Goal: Task Accomplishment & Management: Manage account settings

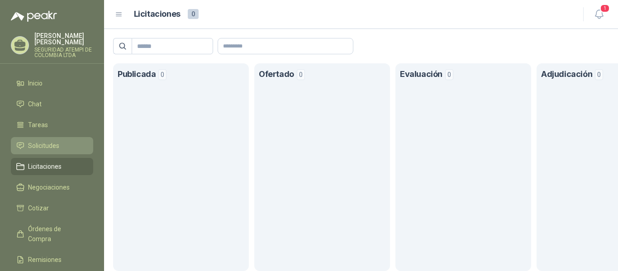
click at [45, 141] on span "Solicitudes" at bounding box center [43, 146] width 31 height 10
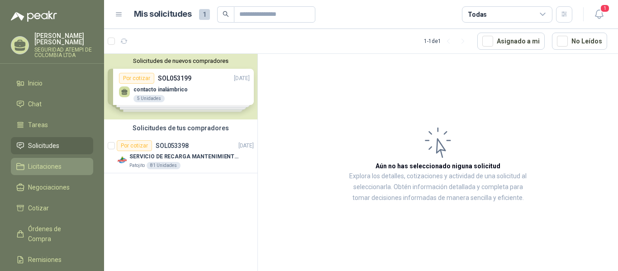
click at [52, 162] on span "Licitaciones" at bounding box center [44, 167] width 33 height 10
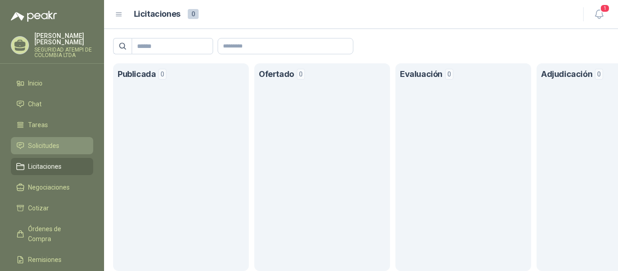
click at [47, 141] on span "Solicitudes" at bounding box center [43, 146] width 31 height 10
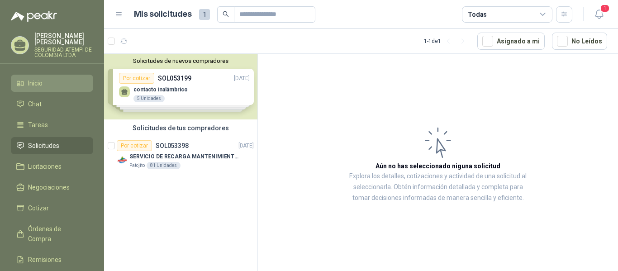
click at [40, 78] on span "Inicio" at bounding box center [35, 83] width 14 height 10
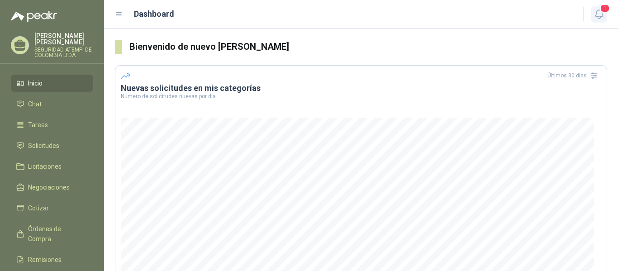
click at [601, 9] on span "1" at bounding box center [605, 8] width 10 height 9
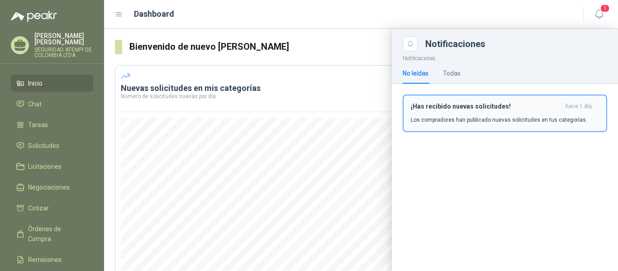
click at [469, 115] on div "¡Has recibido nuevas solicitudes! hace 1 día Los compradores han publicado nuev…" at bounding box center [505, 113] width 188 height 21
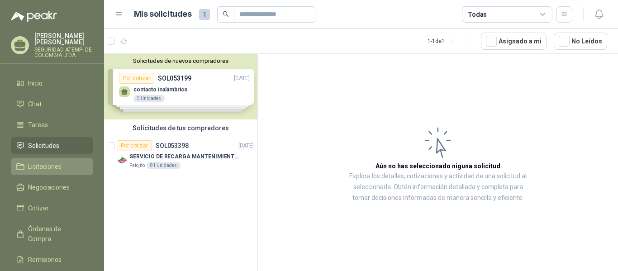
click at [65, 162] on li "Licitaciones" at bounding box center [52, 167] width 72 height 10
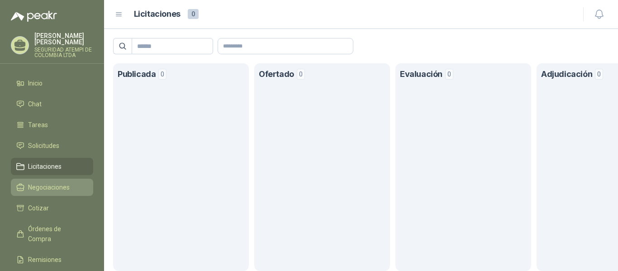
click at [50, 182] on span "Negociaciones" at bounding box center [49, 187] width 42 height 10
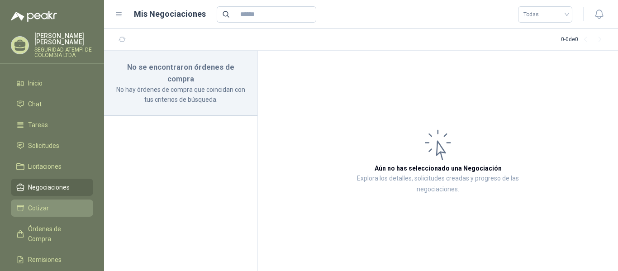
click at [46, 204] on span "Cotizar" at bounding box center [38, 208] width 21 height 10
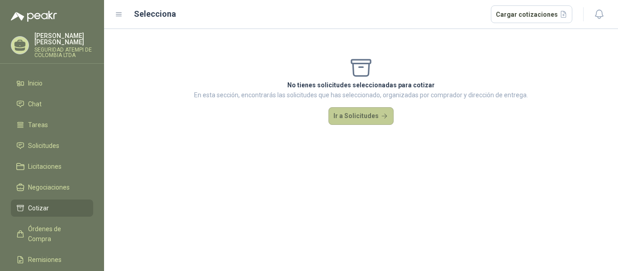
click at [354, 112] on button "Ir a Solicitudes" at bounding box center [361, 116] width 65 height 18
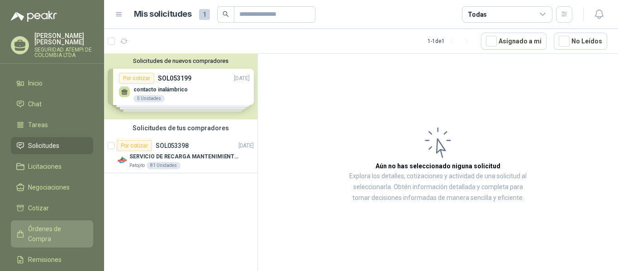
click at [81, 224] on span "Órdenes de Compra" at bounding box center [56, 234] width 57 height 20
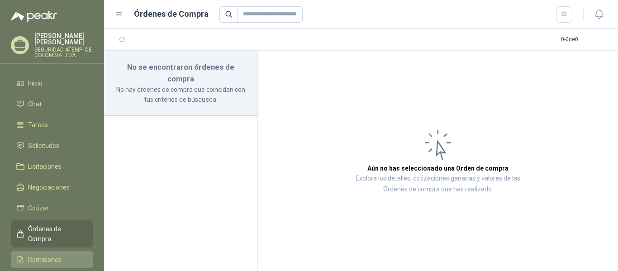
click at [50, 255] on span "Remisiones" at bounding box center [44, 260] width 33 height 10
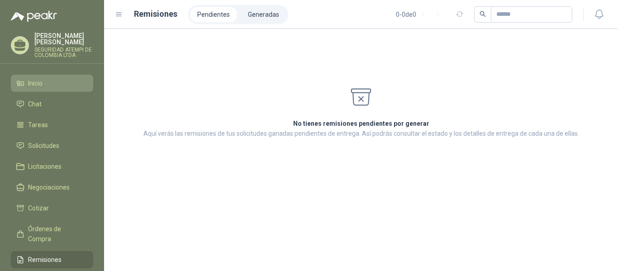
click at [32, 75] on link "Inicio" at bounding box center [52, 83] width 82 height 17
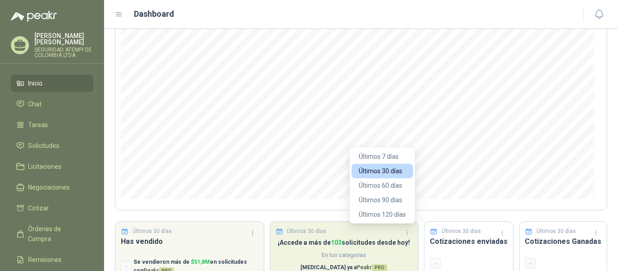
scroll to position [137, 0]
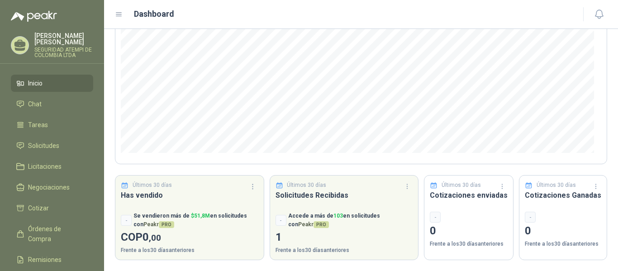
click at [62, 47] on p "SEGURIDAD ATEMPI DE COLOMBIA LTDA" at bounding box center [63, 52] width 59 height 11
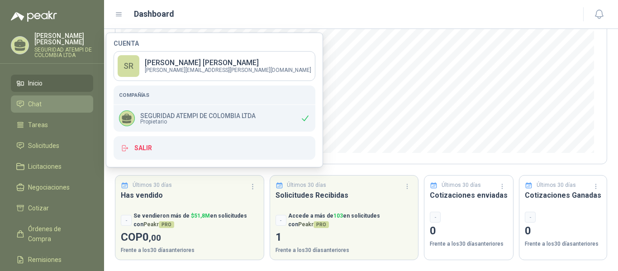
click at [39, 99] on span "Chat" at bounding box center [35, 104] width 14 height 10
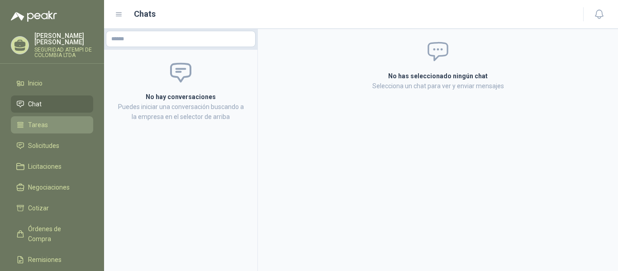
click at [46, 120] on span "Tareas" at bounding box center [38, 125] width 20 height 10
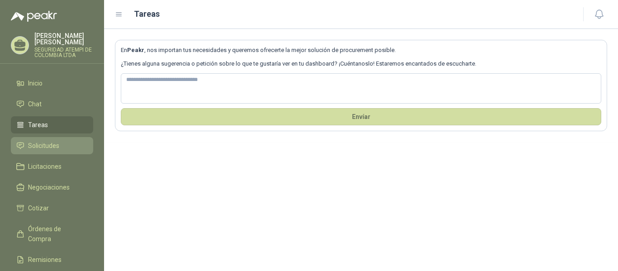
click at [54, 141] on span "Solicitudes" at bounding box center [43, 146] width 31 height 10
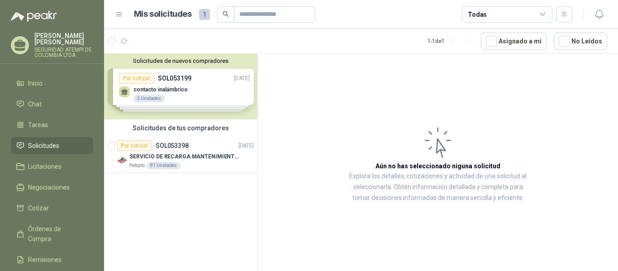
click at [191, 87] on div "Solicitudes de nuevos compradores Por cotizar SOL053199 [DATE] contacto inalámb…" at bounding box center [180, 87] width 153 height 66
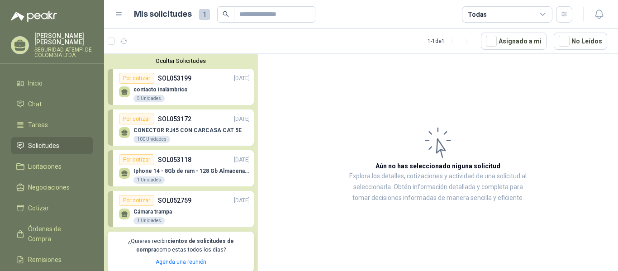
click at [186, 131] on p "CONECTOR RJ45 CON CARCASA CAT 5E" at bounding box center [188, 130] width 108 height 6
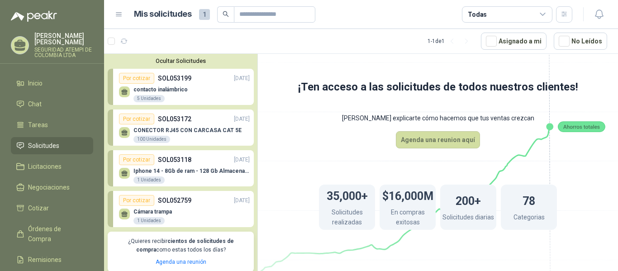
click at [152, 137] on div "100 Unidades" at bounding box center [152, 139] width 37 height 7
click at [131, 133] on div "CONECTOR RJ45 CON CARCASA CAT 5E 100 Unidades" at bounding box center [184, 133] width 131 height 19
click at [132, 119] on div "Por cotizar" at bounding box center [136, 119] width 35 height 11
click at [122, 134] on icon at bounding box center [124, 131] width 6 height 4
click at [160, 140] on div "100 Unidades" at bounding box center [152, 139] width 37 height 7
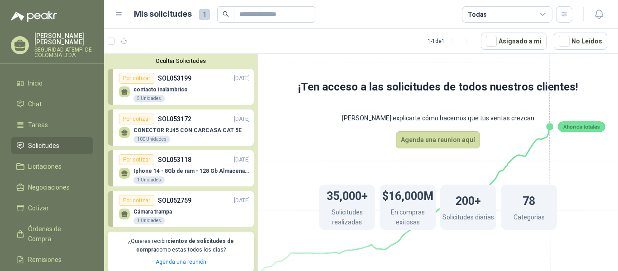
click at [153, 181] on div "1 Unidades" at bounding box center [149, 180] width 31 height 7
click at [159, 91] on p "contacto inalámbrico" at bounding box center [161, 89] width 54 height 6
click at [132, 78] on div "Por cotizar" at bounding box center [136, 78] width 35 height 11
click at [178, 89] on p "contacto inalámbrico" at bounding box center [161, 89] width 54 height 6
click at [209, 87] on div "contacto inalámbrico 5 Unidades" at bounding box center [184, 93] width 131 height 19
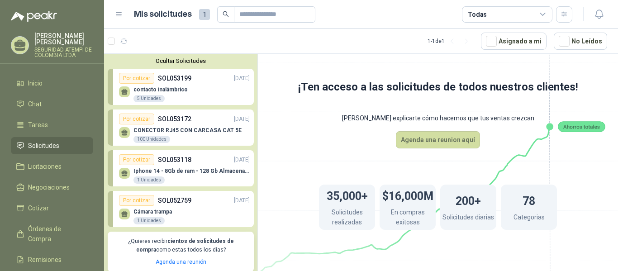
click at [146, 100] on div "5 Unidades" at bounding box center [149, 98] width 31 height 7
click at [145, 99] on div "5 Unidades" at bounding box center [149, 98] width 31 height 7
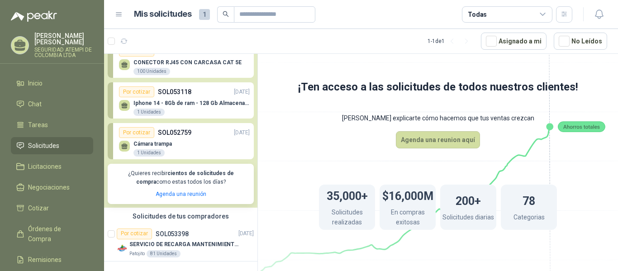
click at [150, 152] on div "1 Unidades" at bounding box center [149, 152] width 31 height 7
click at [180, 194] on link "Agenda una reunión" at bounding box center [181, 194] width 51 height 6
click at [44, 38] on p "[PERSON_NAME]" at bounding box center [63, 39] width 59 height 13
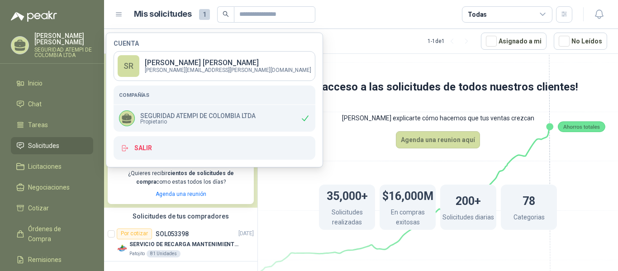
click at [36, 13] on img at bounding box center [34, 16] width 46 height 11
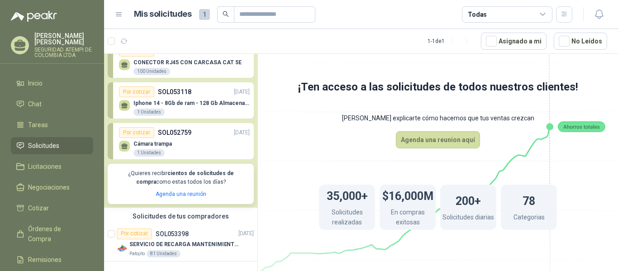
click at [44, 14] on img at bounding box center [34, 16] width 46 height 11
click at [206, 13] on span "1" at bounding box center [204, 14] width 11 height 11
click at [182, 14] on h1 "Mis solicitudes" at bounding box center [163, 14] width 58 height 13
click at [201, 15] on span "1" at bounding box center [204, 14] width 11 height 11
click at [56, 141] on span "Solicitudes" at bounding box center [43, 146] width 31 height 10
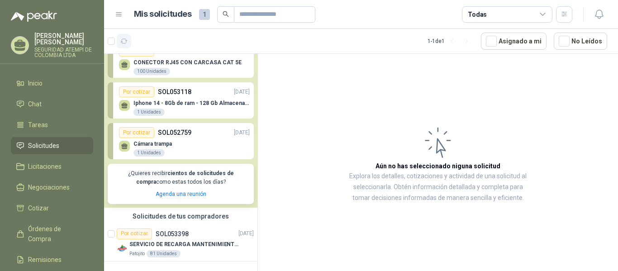
click at [125, 42] on icon "button" at bounding box center [124, 42] width 8 height 8
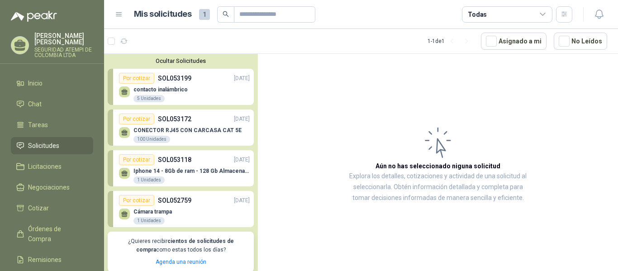
click at [173, 60] on button "Ocultar Solicitudes" at bounding box center [181, 60] width 146 height 7
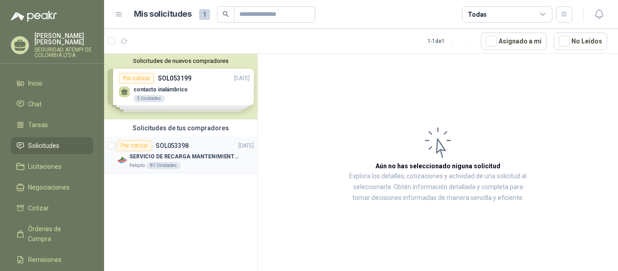
click at [165, 169] on div "81 Unidades" at bounding box center [164, 165] width 34 height 7
